Goal: Task Accomplishment & Management: Use online tool/utility

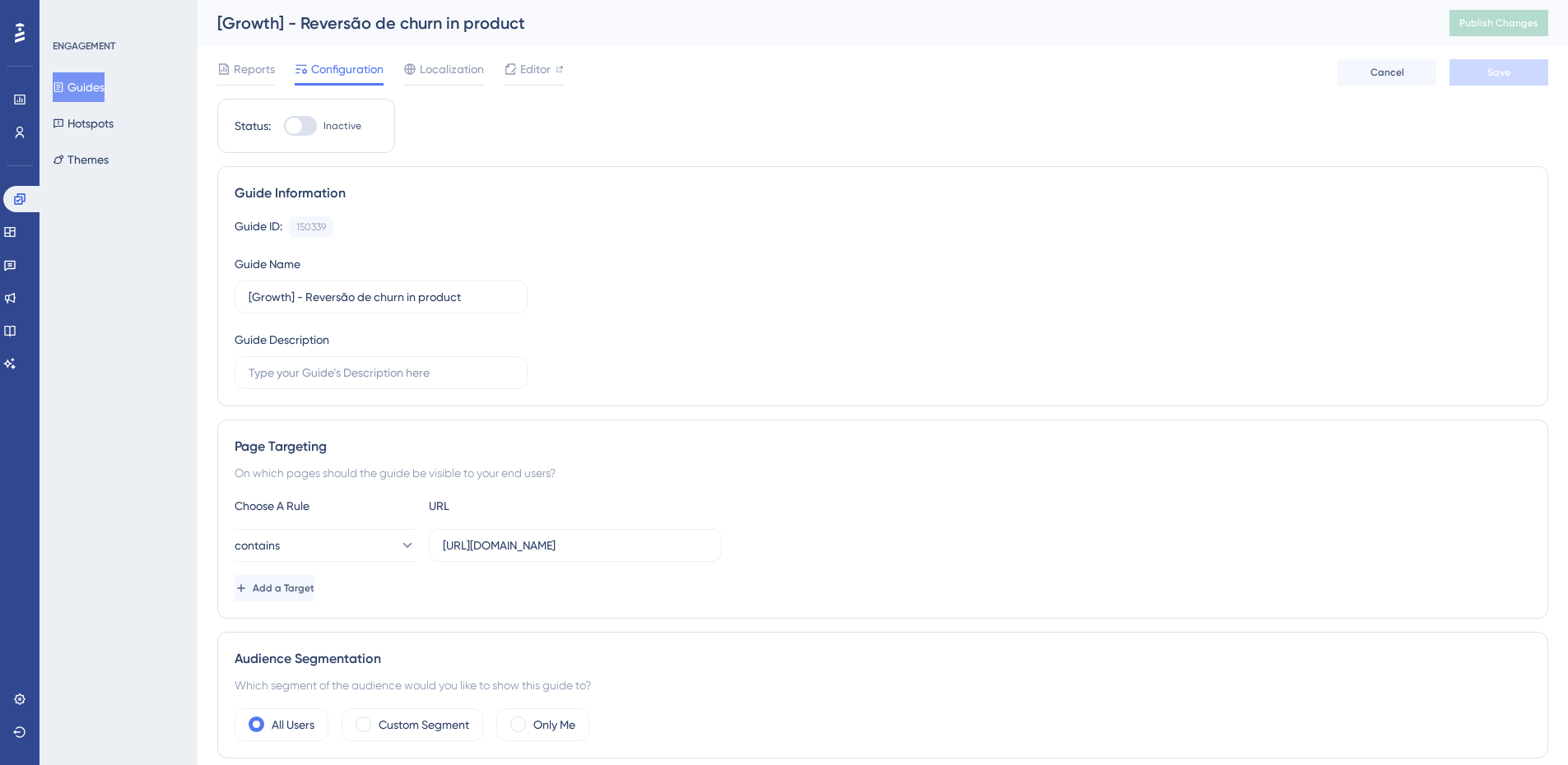
click at [105, 83] on button "Guides" at bounding box center [78, 87] width 52 height 30
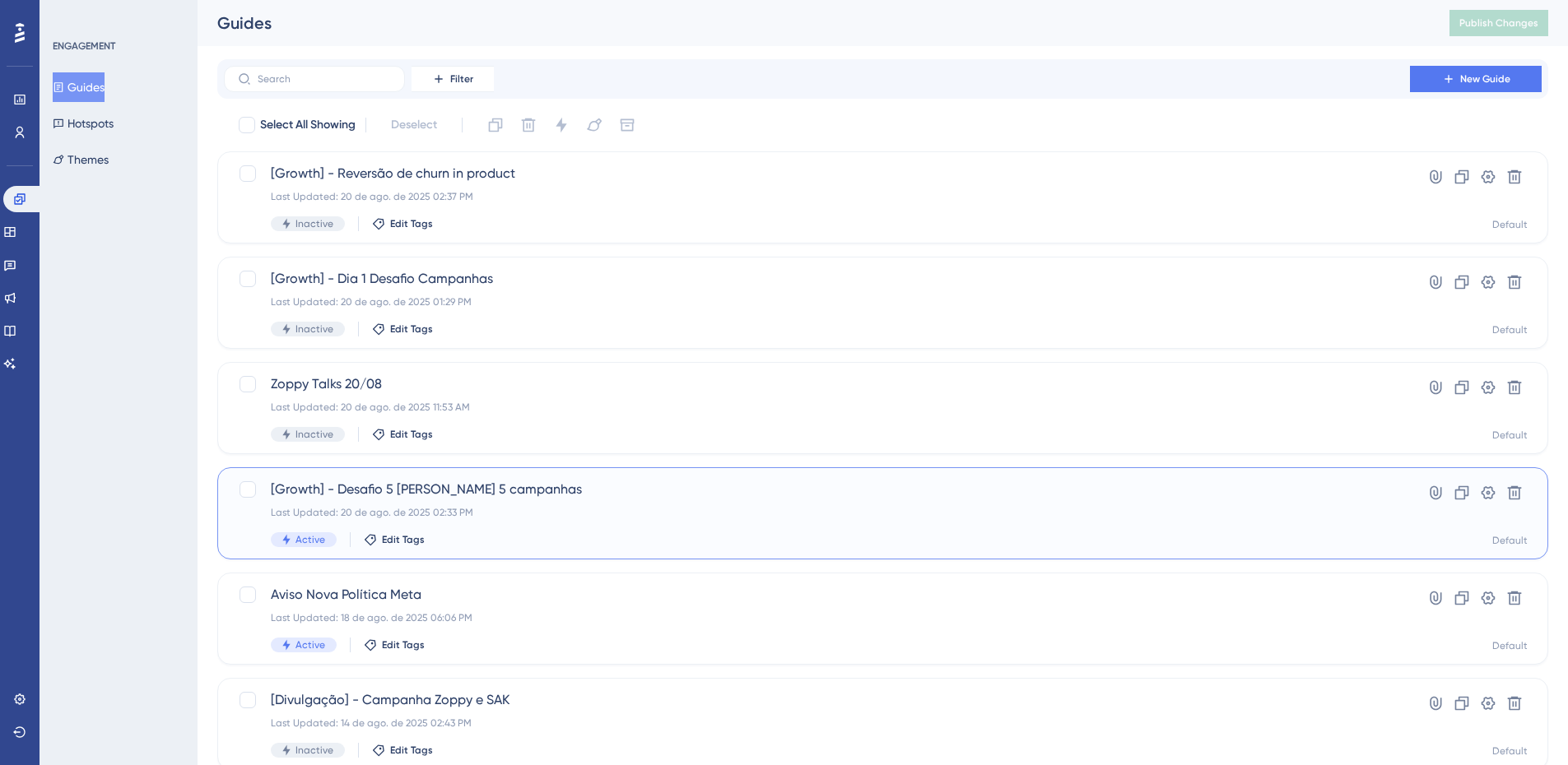
click at [590, 509] on div "Last Updated: 20 de ago. de 2025 02:33 PM" at bounding box center [817, 512] width 1092 height 13
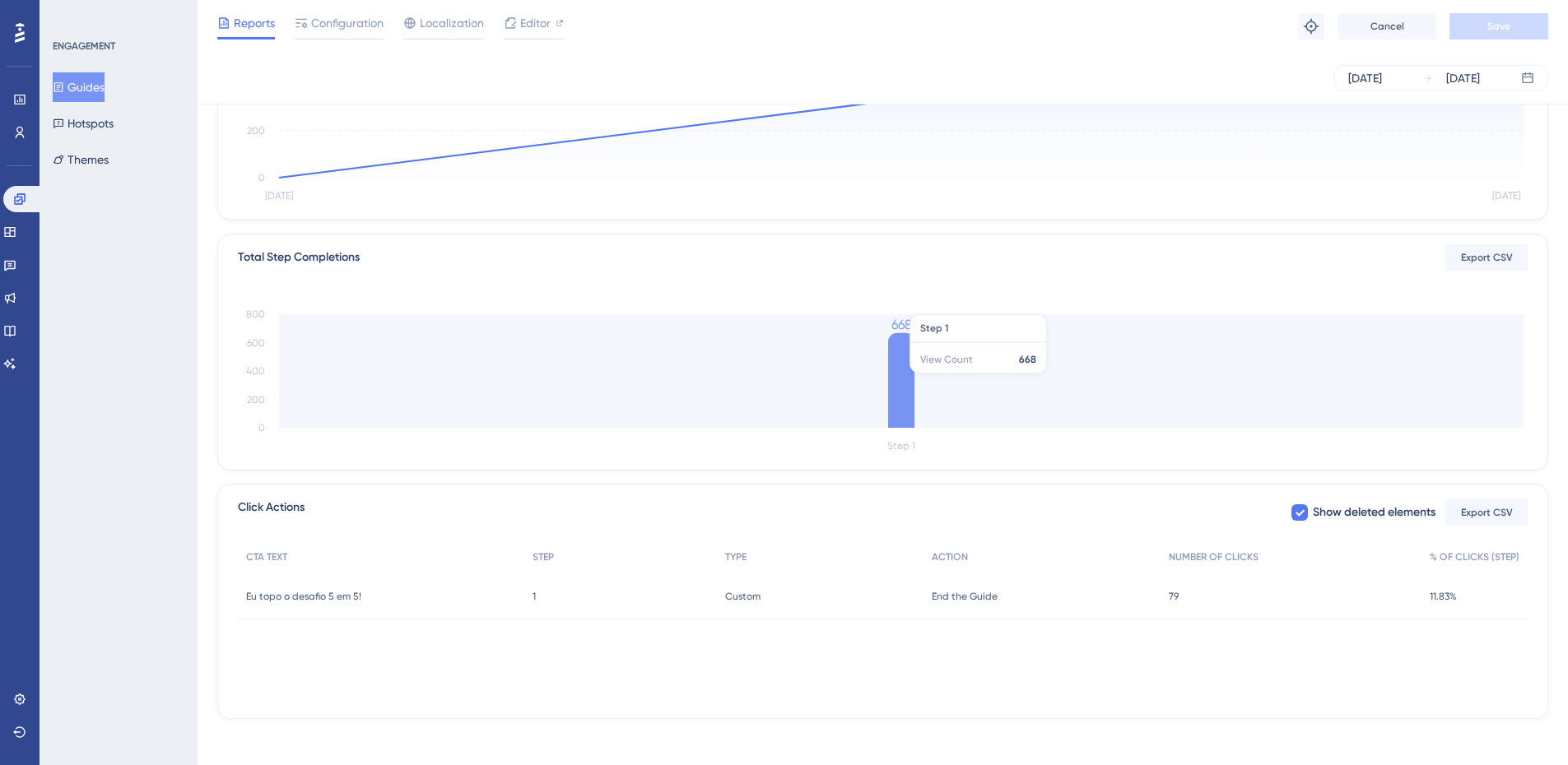
scroll to position [278, 0]
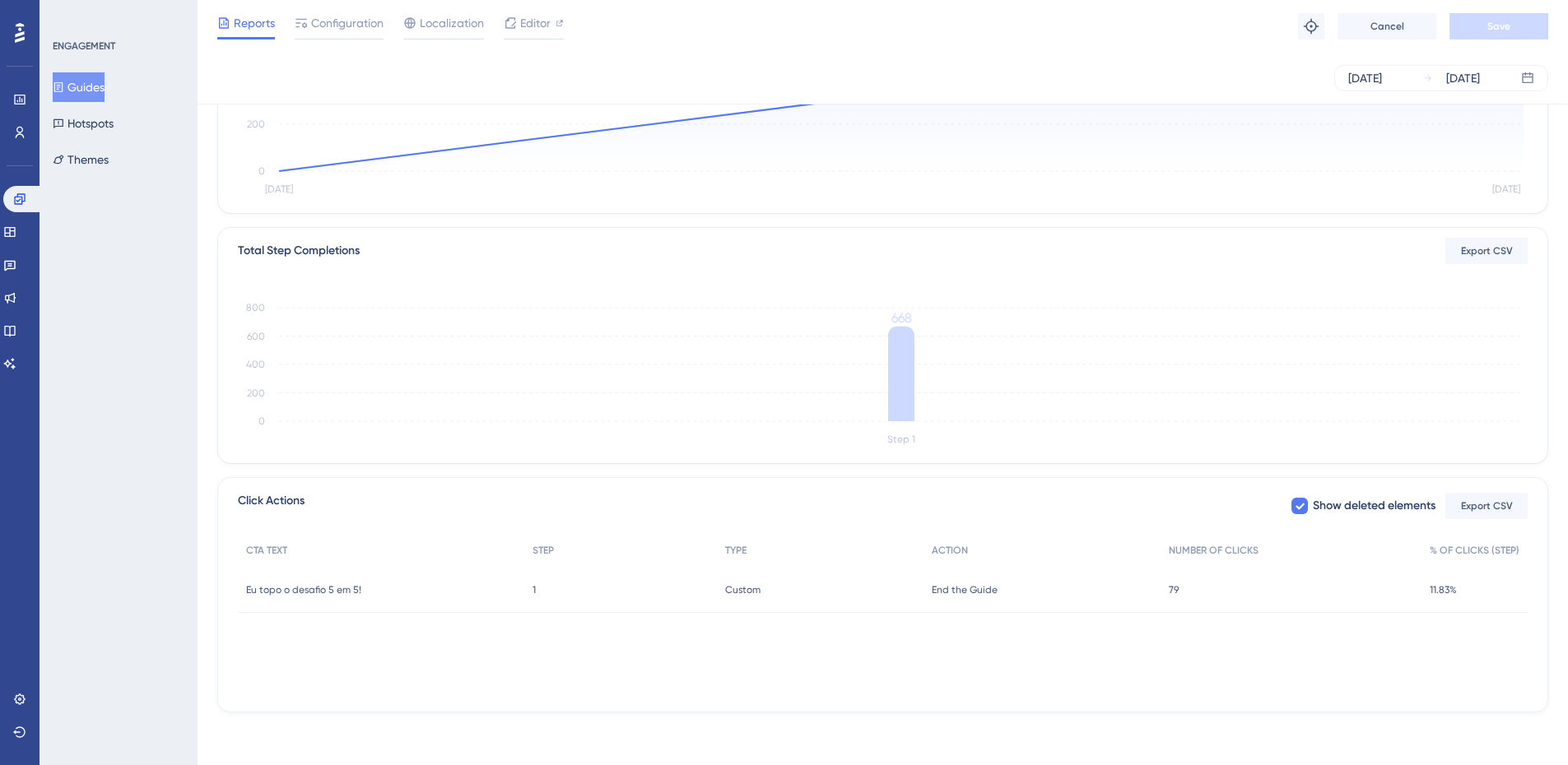
click at [97, 79] on button "Guides" at bounding box center [78, 87] width 52 height 30
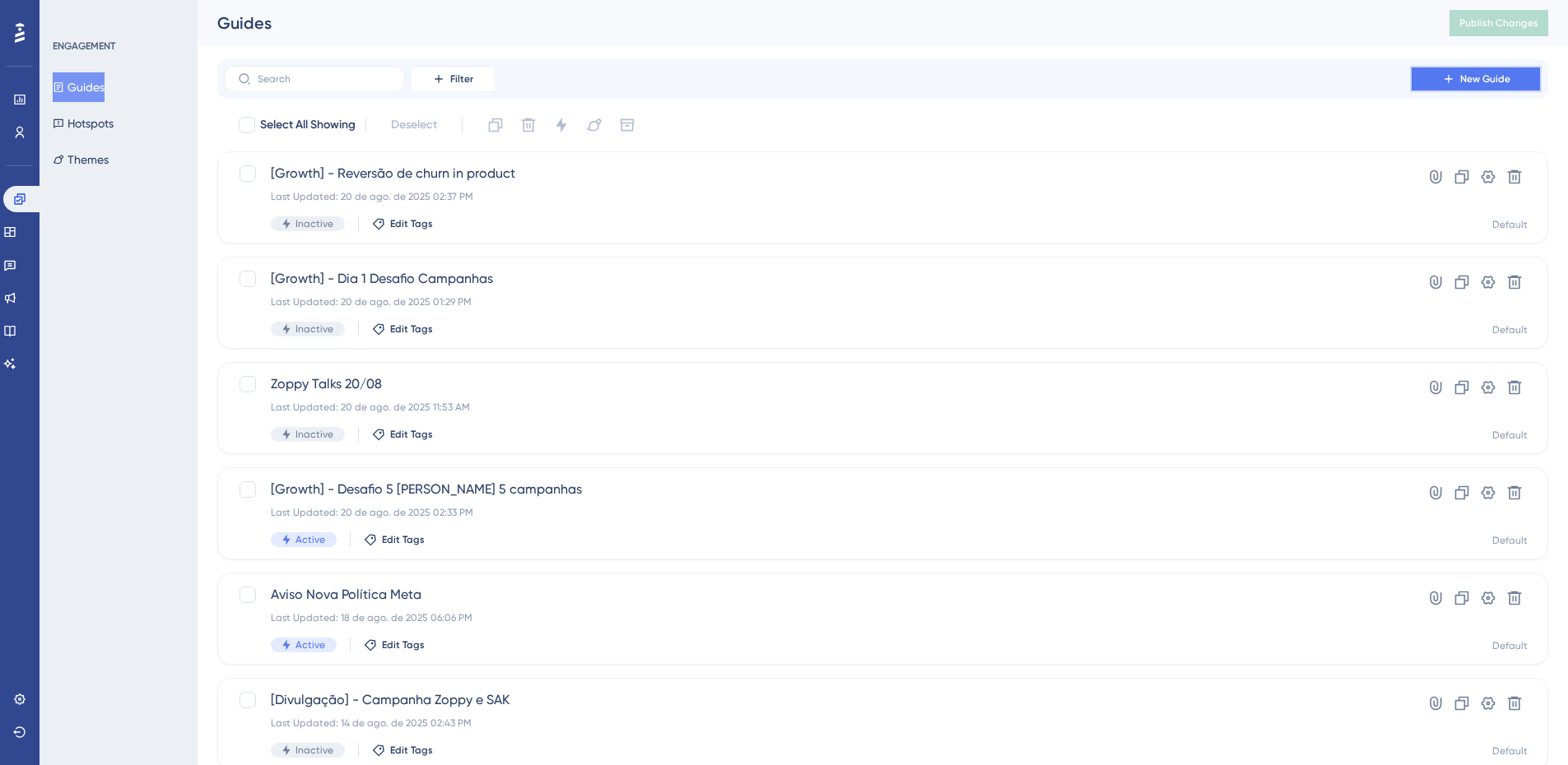
click at [1430, 83] on button "New Guide" at bounding box center [1475, 79] width 131 height 26
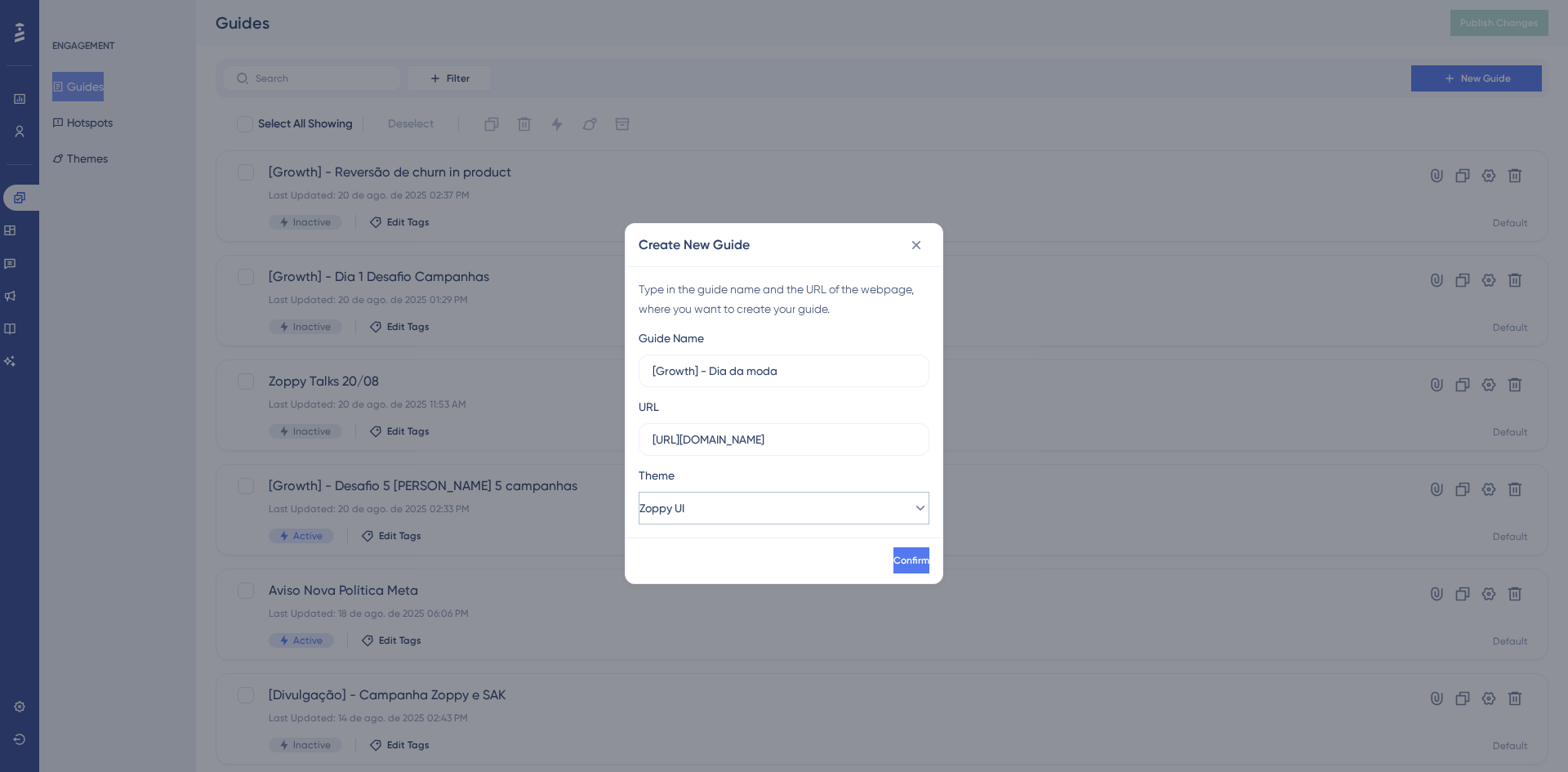
type input "[Growth] - Dia da moda"
click at [760, 520] on button "Zoppy UI" at bounding box center [784, 508] width 290 height 32
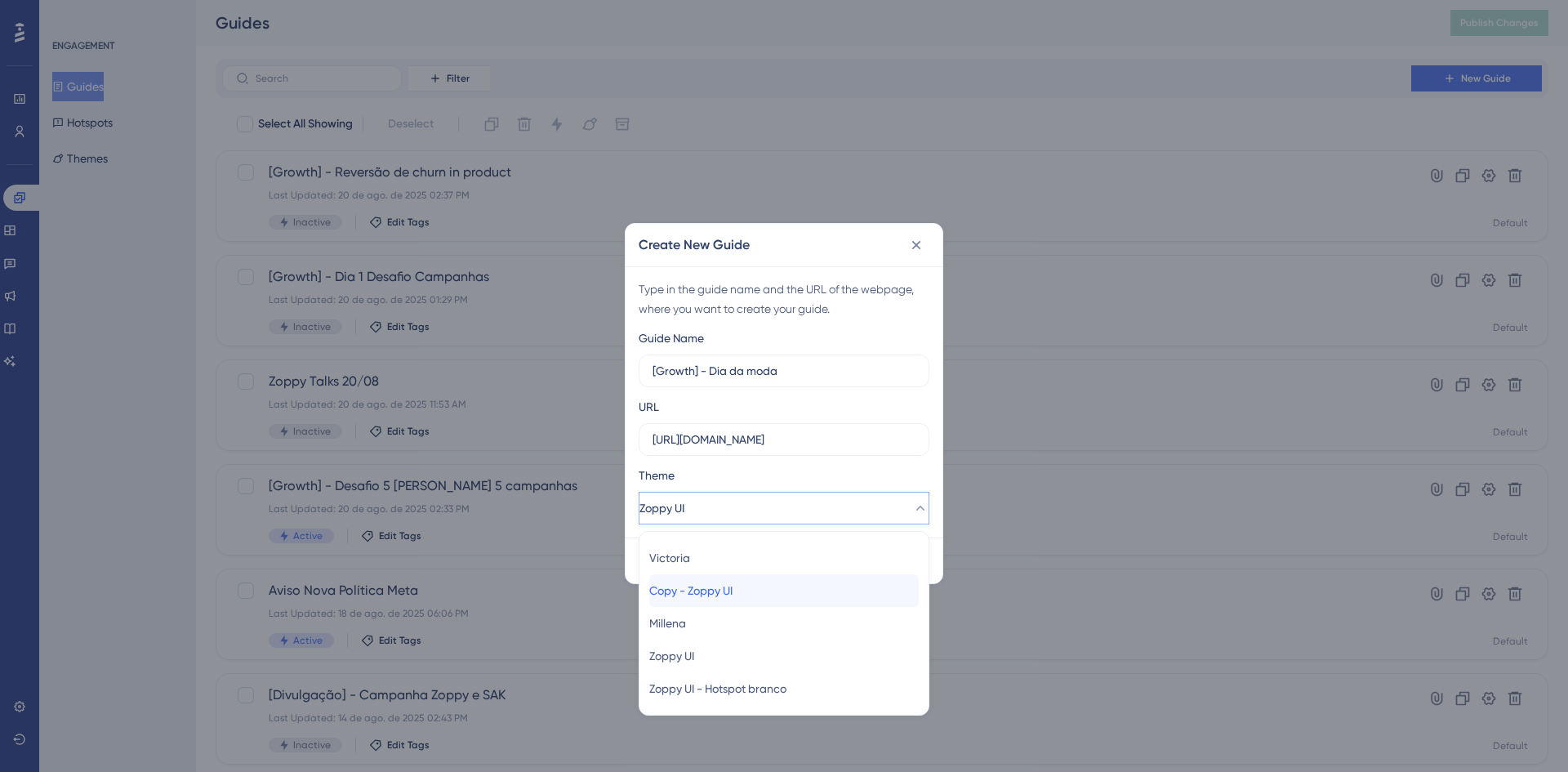
click at [731, 597] on span "Copy - Zoppy UI" at bounding box center [690, 591] width 83 height 19
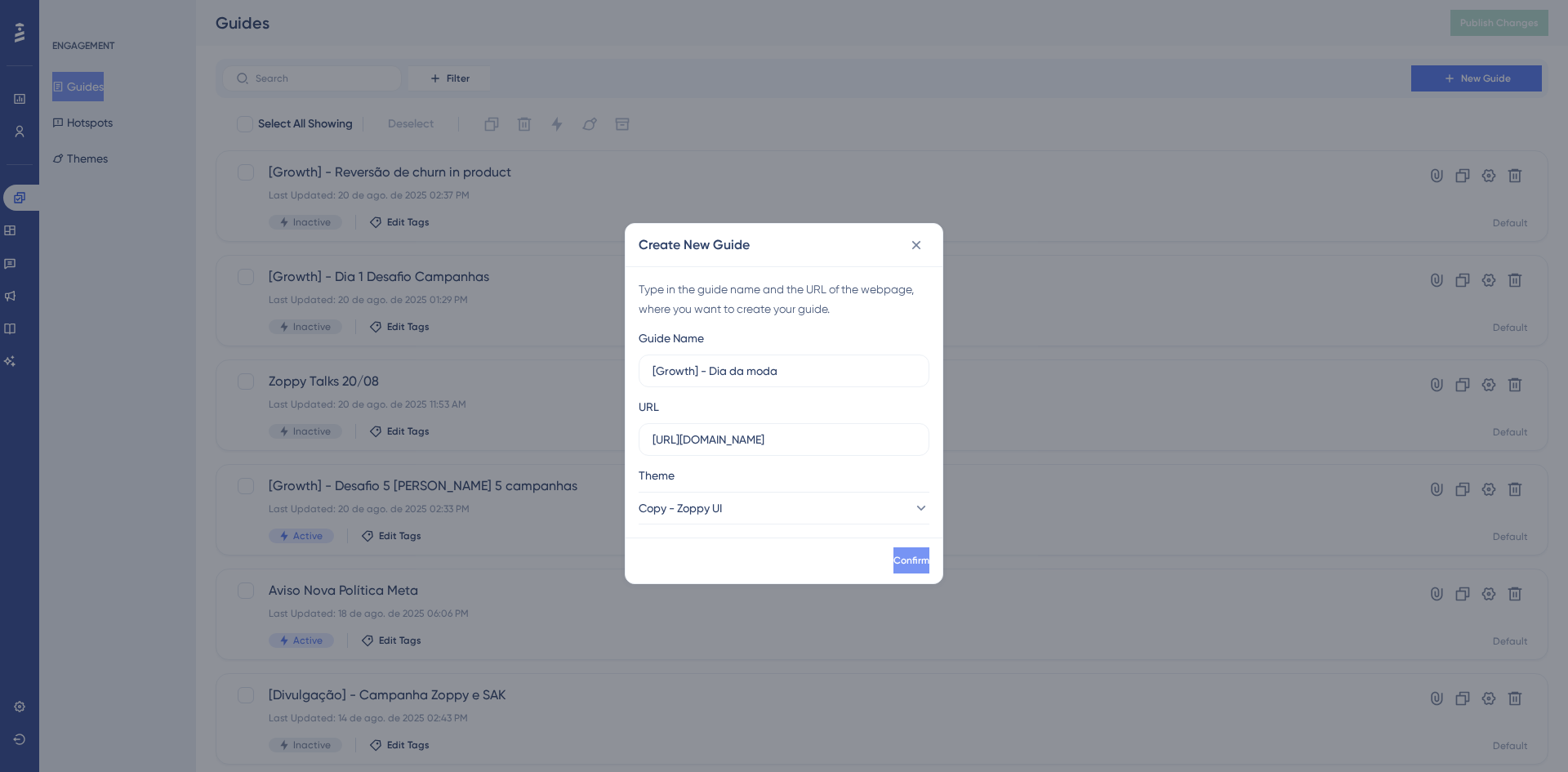
drag, startPoint x: 868, startPoint y: 545, endPoint x: 875, endPoint y: 549, distance: 8.1
click at [875, 549] on div "Confirm" at bounding box center [784, 560] width 317 height 46
click at [890, 549] on button "Confirm" at bounding box center [909, 560] width 39 height 26
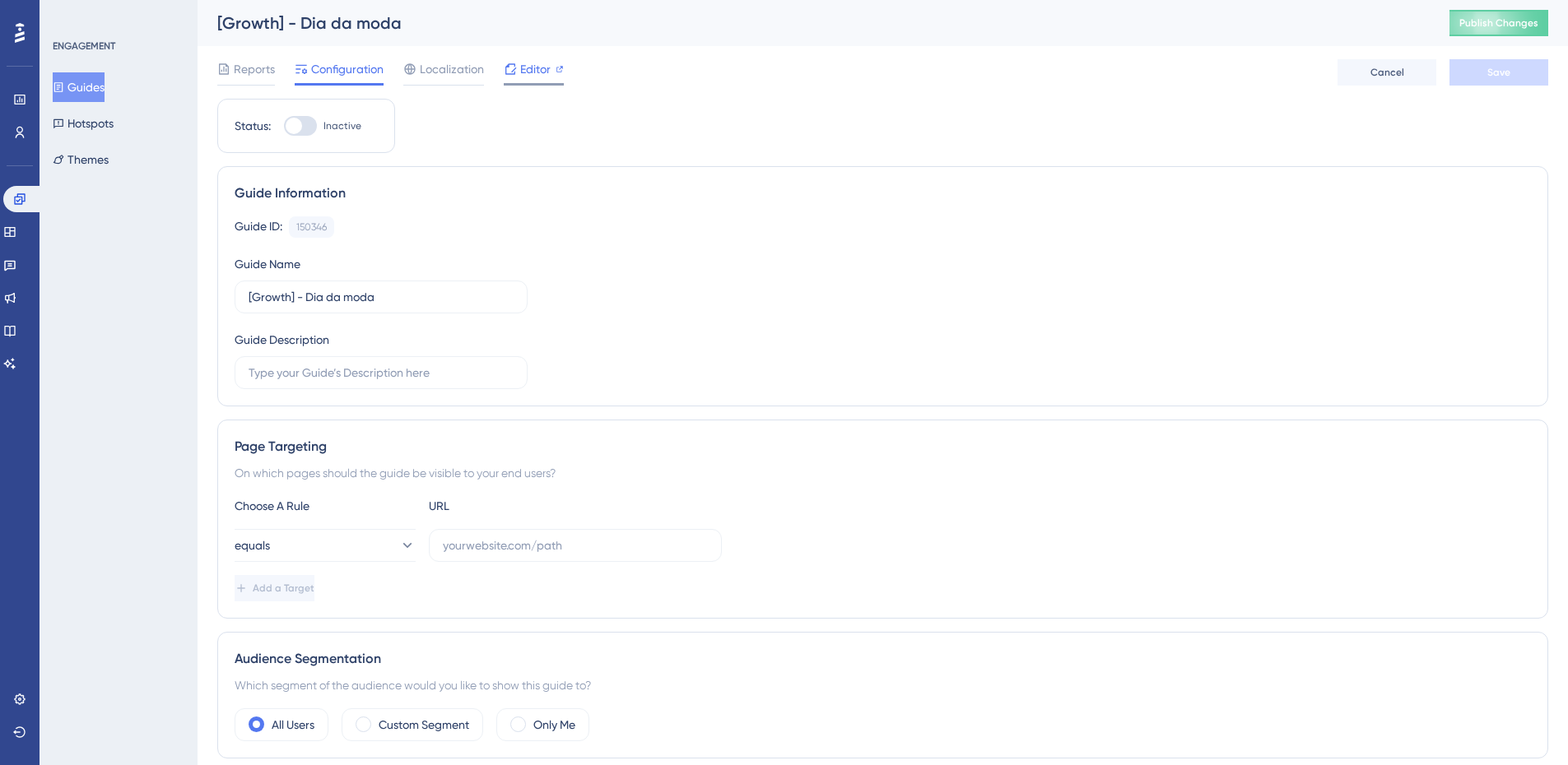
click at [521, 69] on span "Editor" at bounding box center [535, 69] width 31 height 19
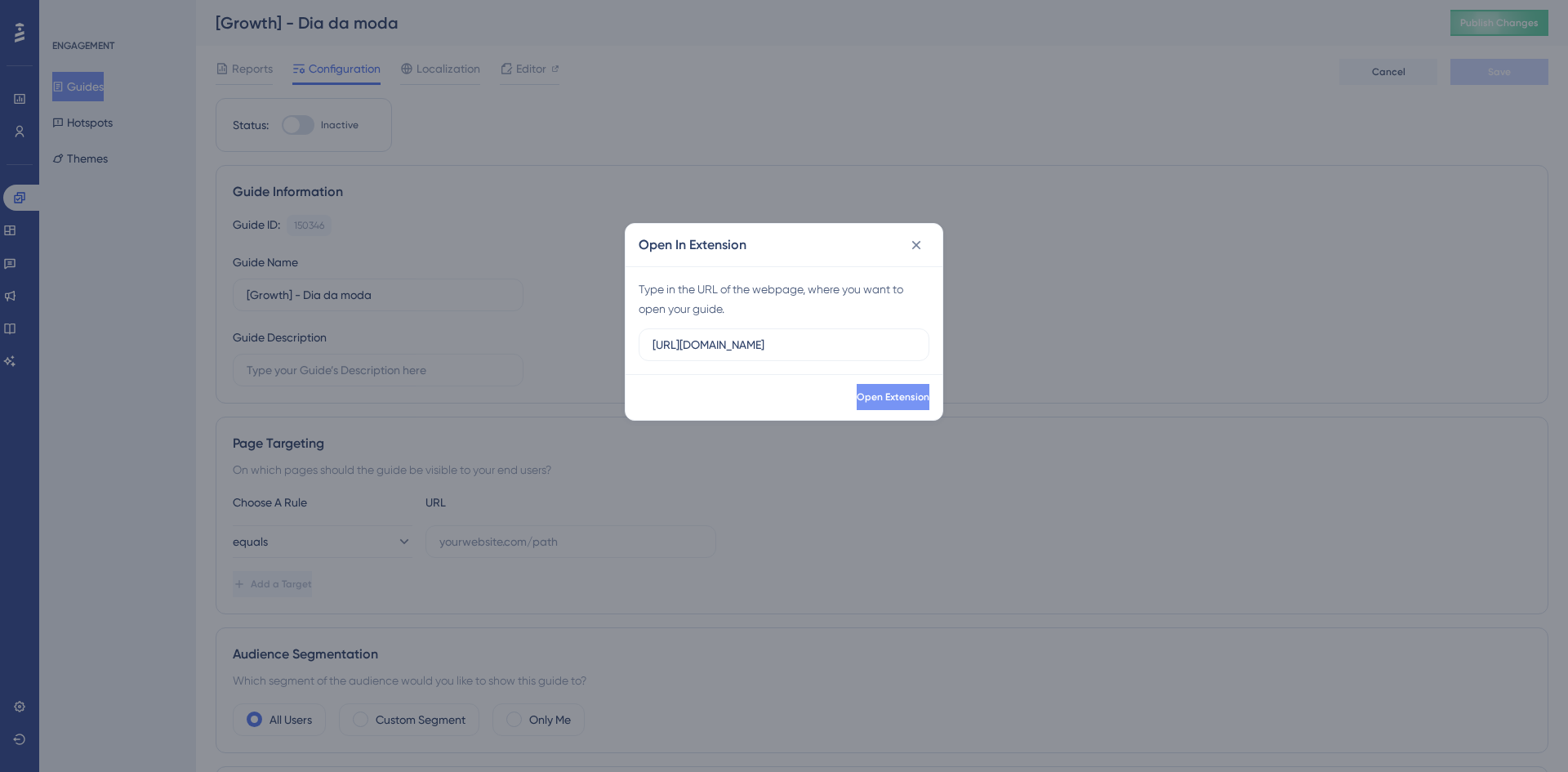
click at [912, 405] on button "Open Extension" at bounding box center [892, 397] width 73 height 26
